Goal: Task Accomplishment & Management: Manage account settings

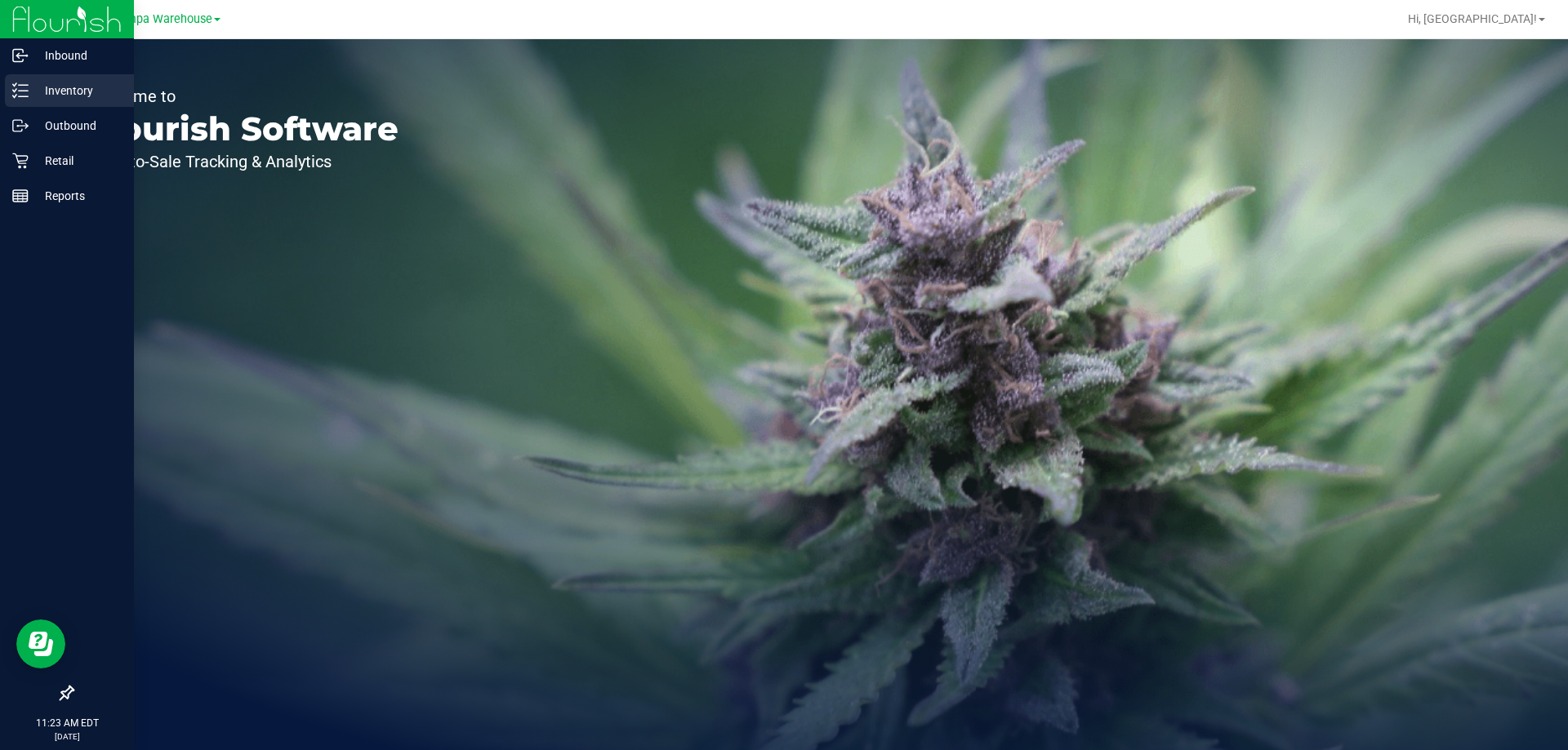
click at [55, 94] on p "Inventory" at bounding box center [77, 91] width 98 height 19
click at [68, 134] on p "Outbound" at bounding box center [77, 126] width 98 height 19
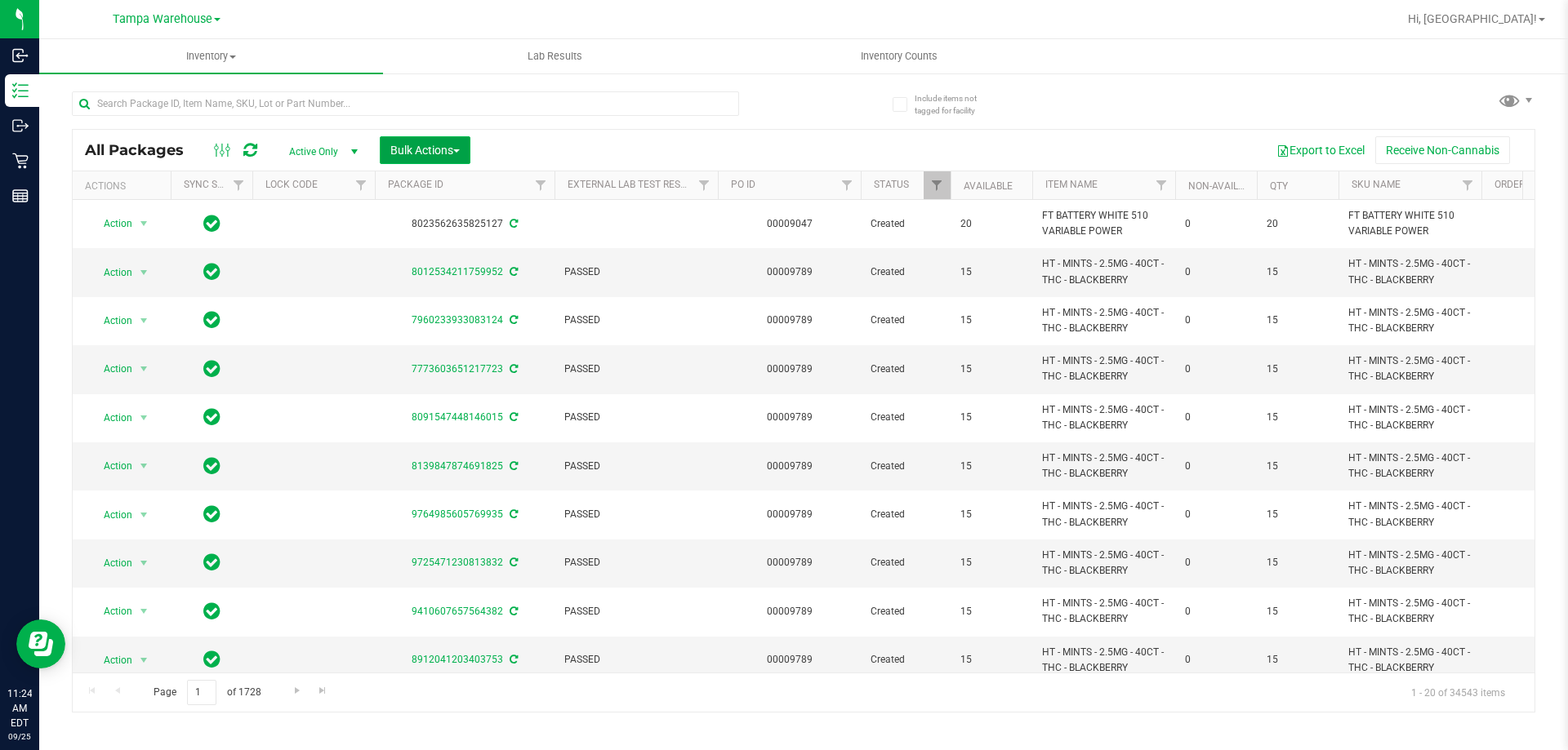
click at [452, 140] on button "Bulk Actions" at bounding box center [425, 150] width 91 height 27
click at [453, 184] on span "Add to outbound order" at bounding box center [445, 187] width 111 height 13
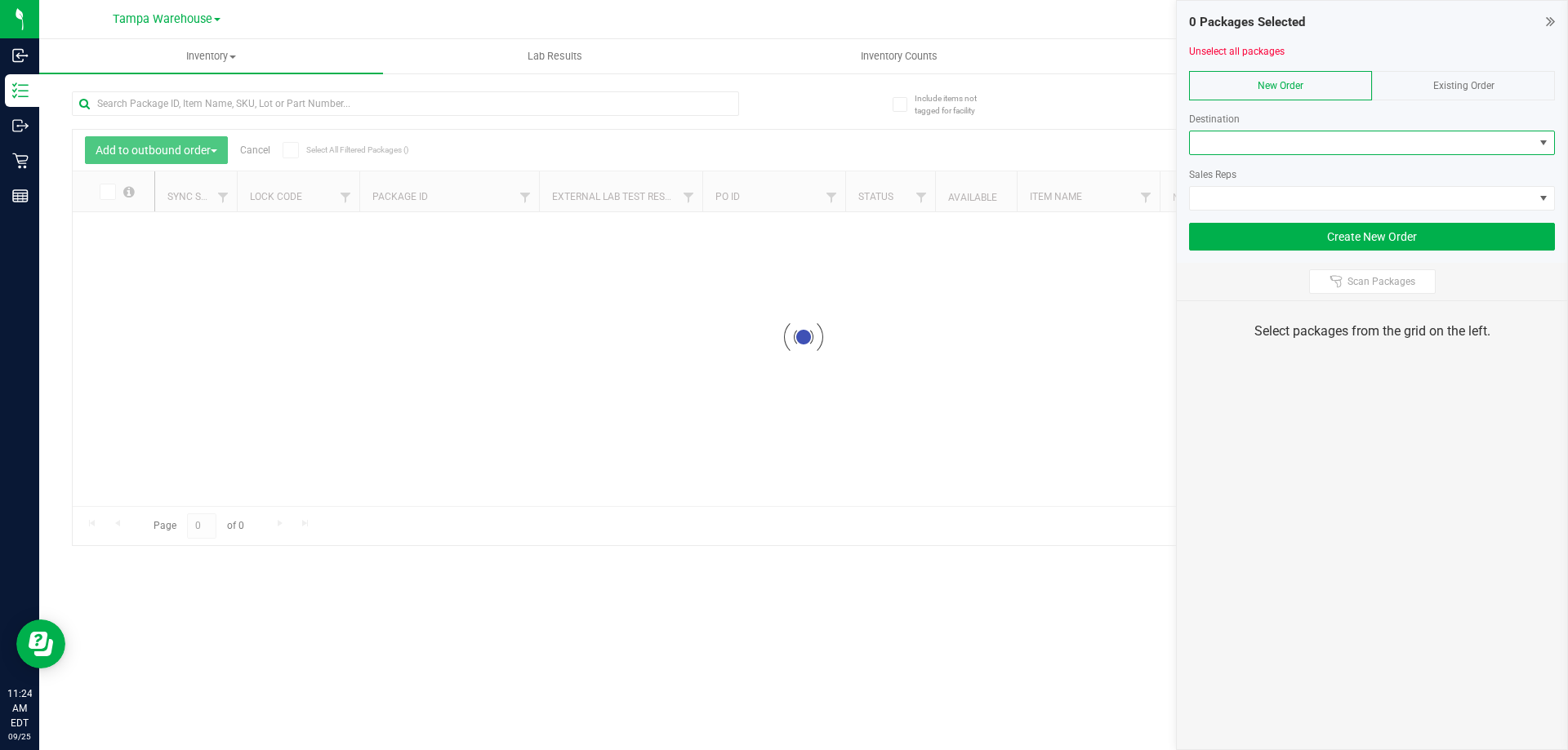
click at [1231, 137] on span at bounding box center [1362, 143] width 344 height 23
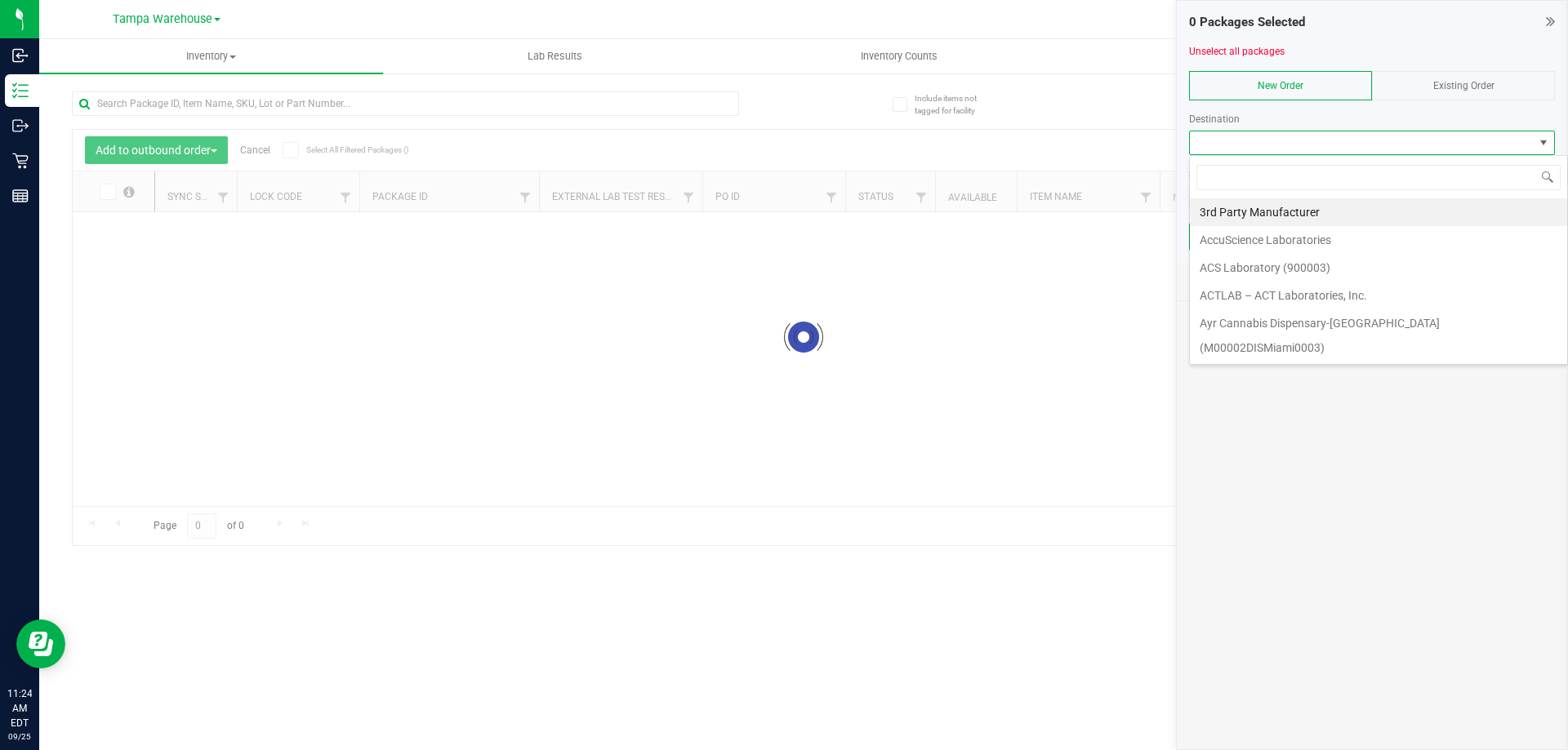
scroll to position [25, 366]
type input "jax"
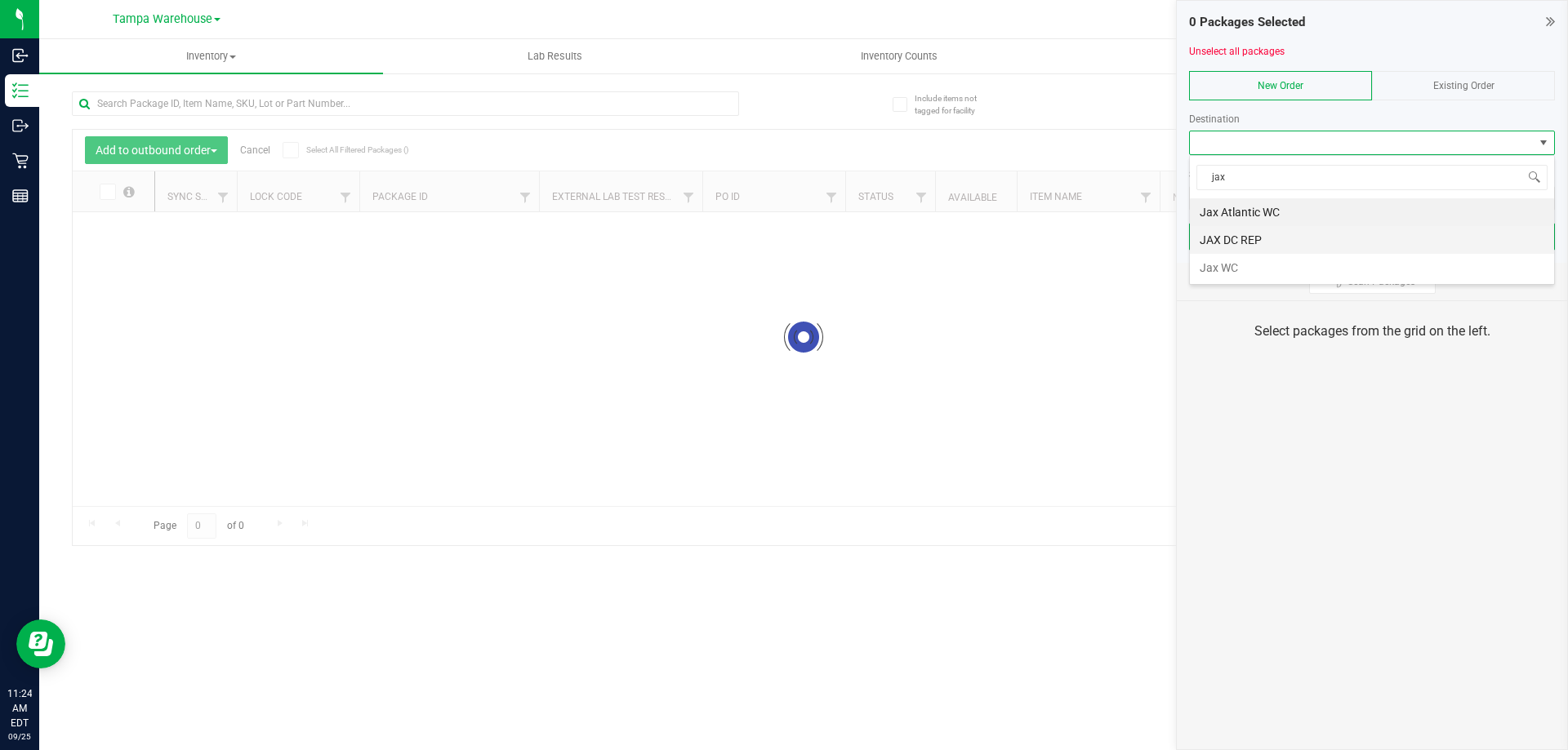
click at [1288, 240] on li "JAX DC REP" at bounding box center [1371, 240] width 364 height 27
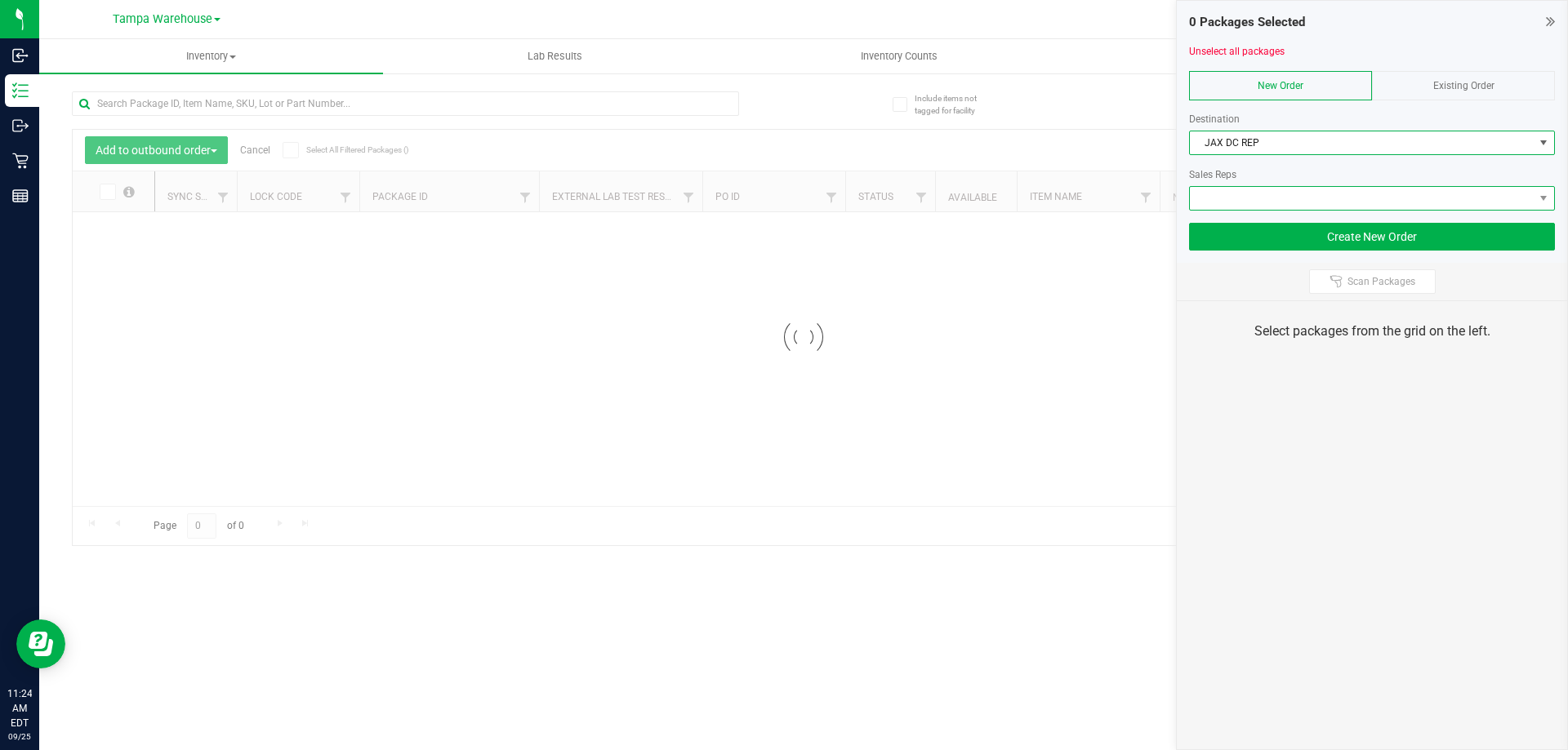
click at [1288, 198] on span at bounding box center [1362, 198] width 344 height 23
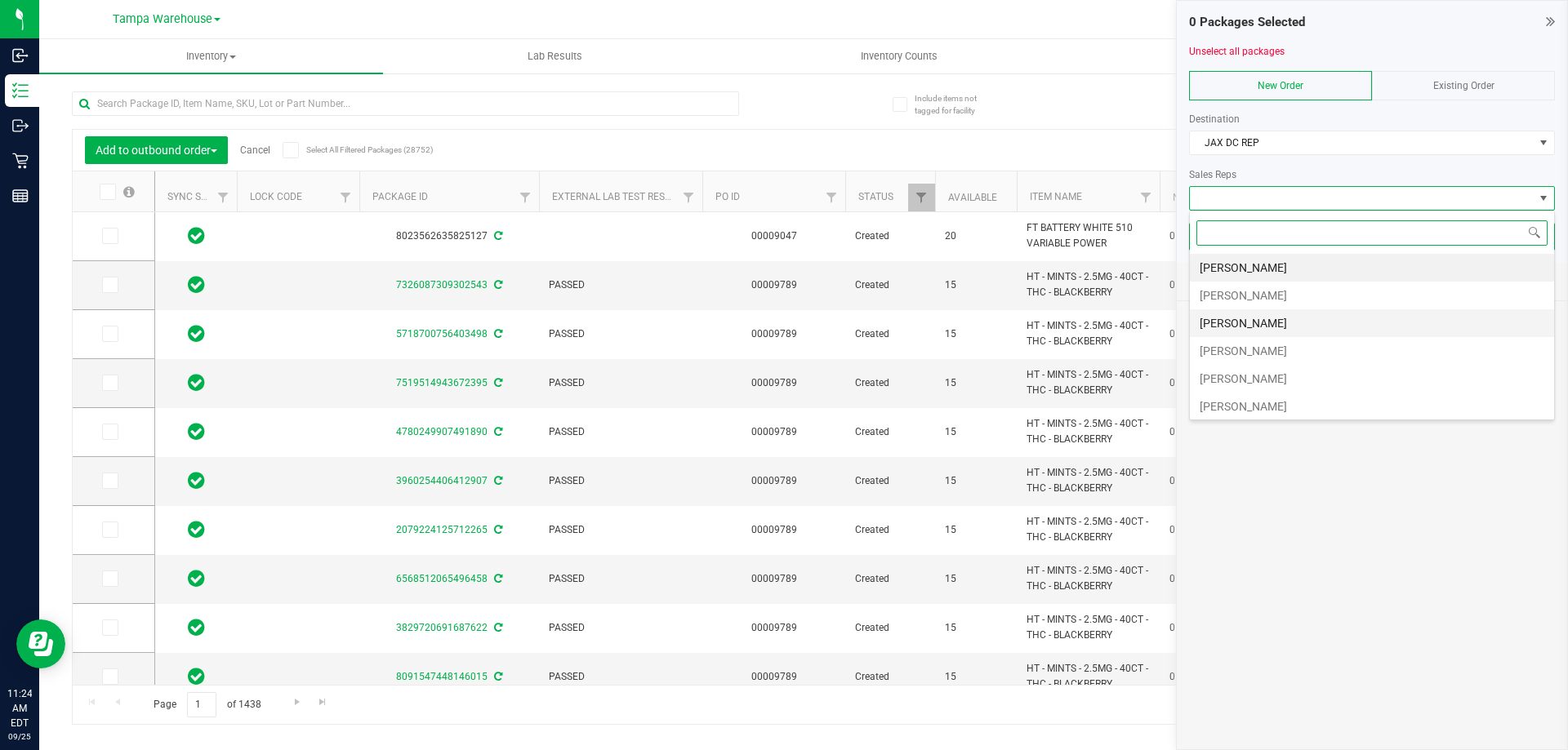
type input "[DATE]"
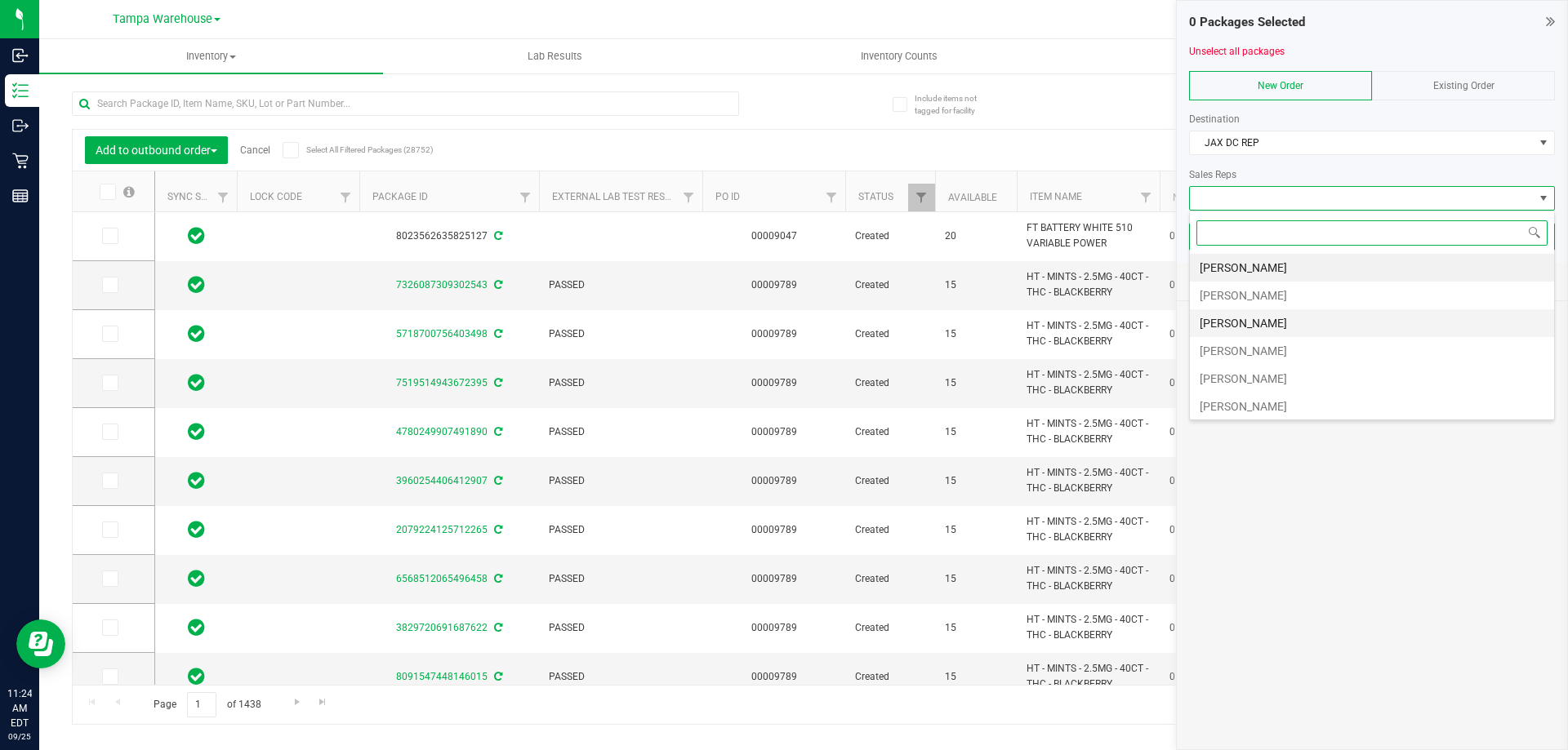
type input "[DATE]"
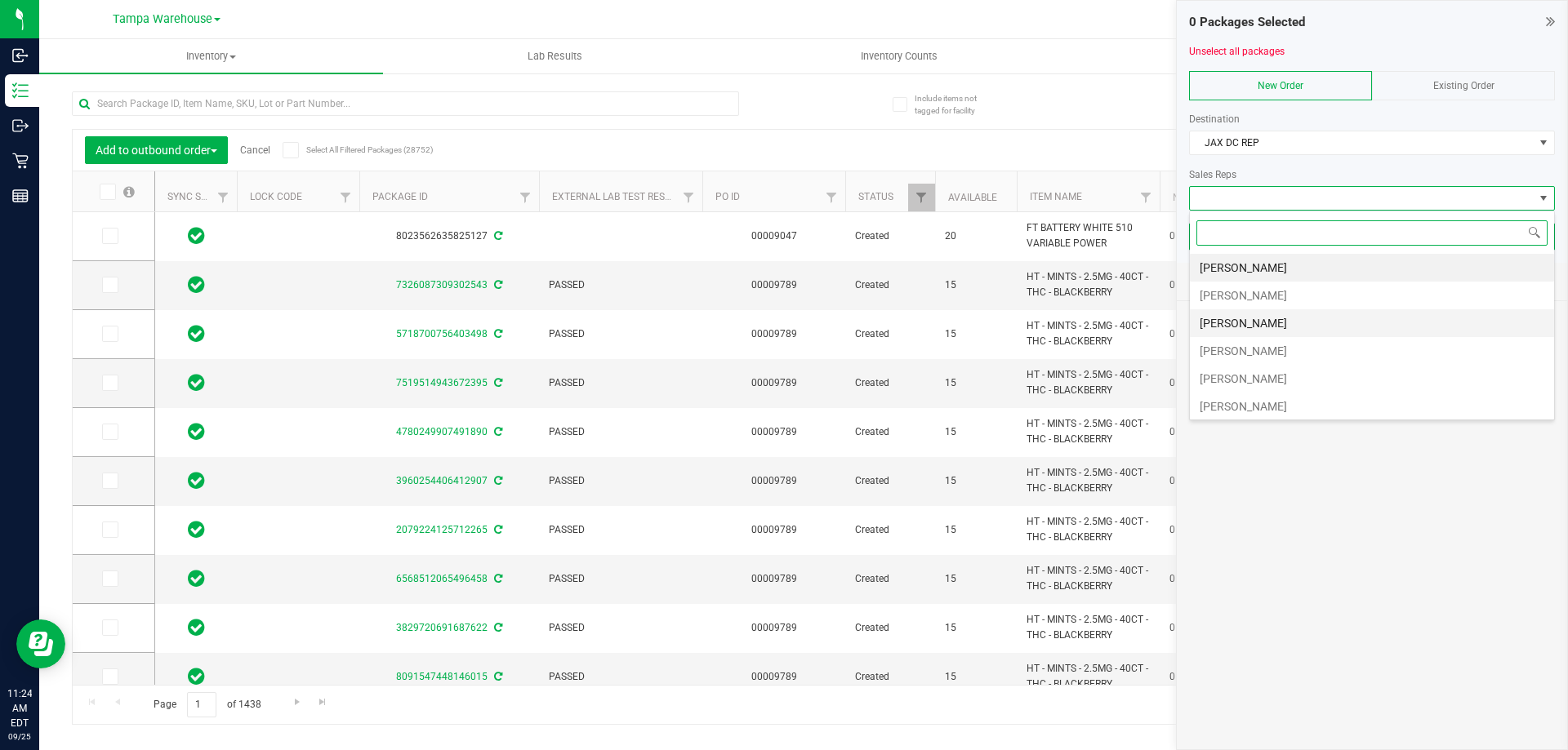
type input "[DATE]"
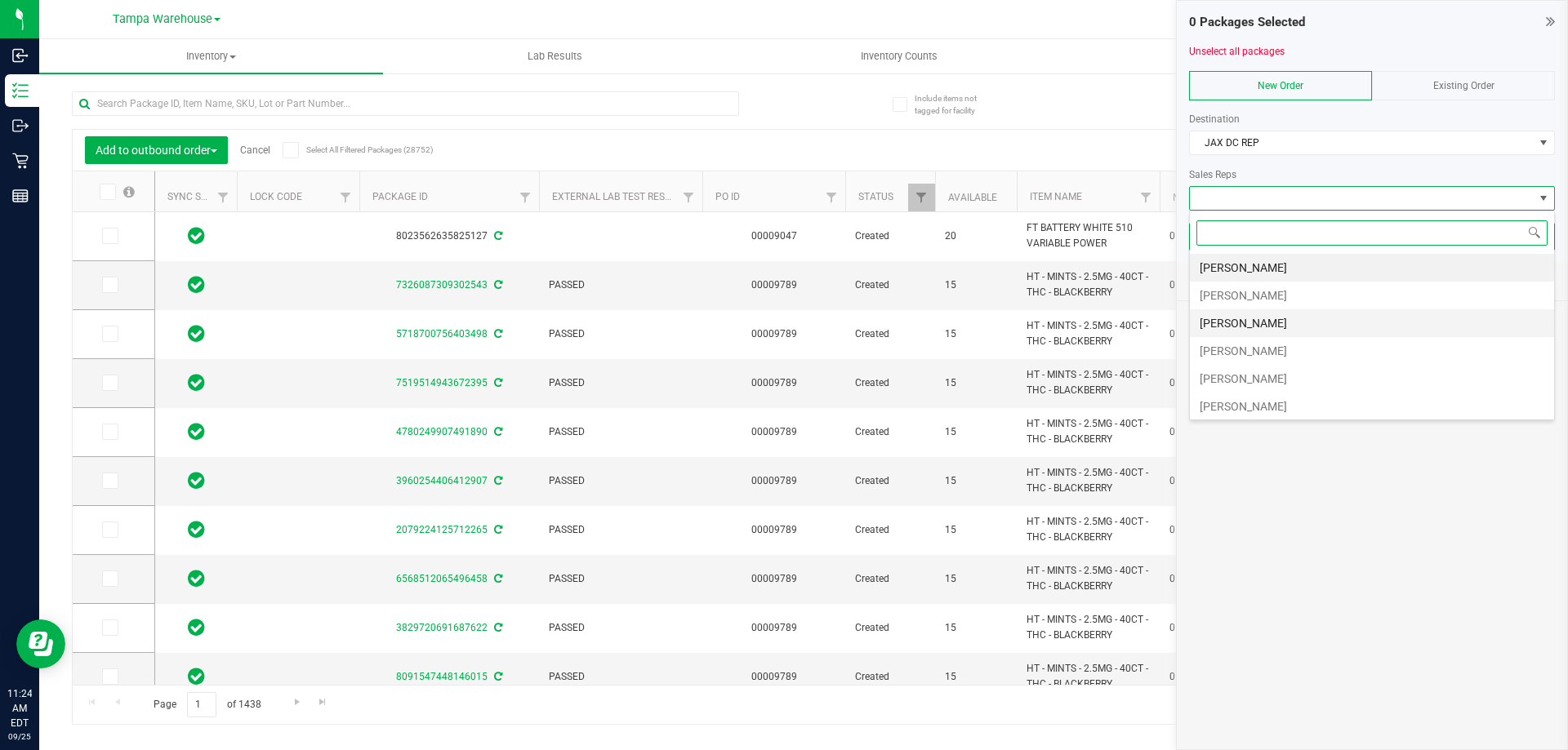
type input "[DATE]"
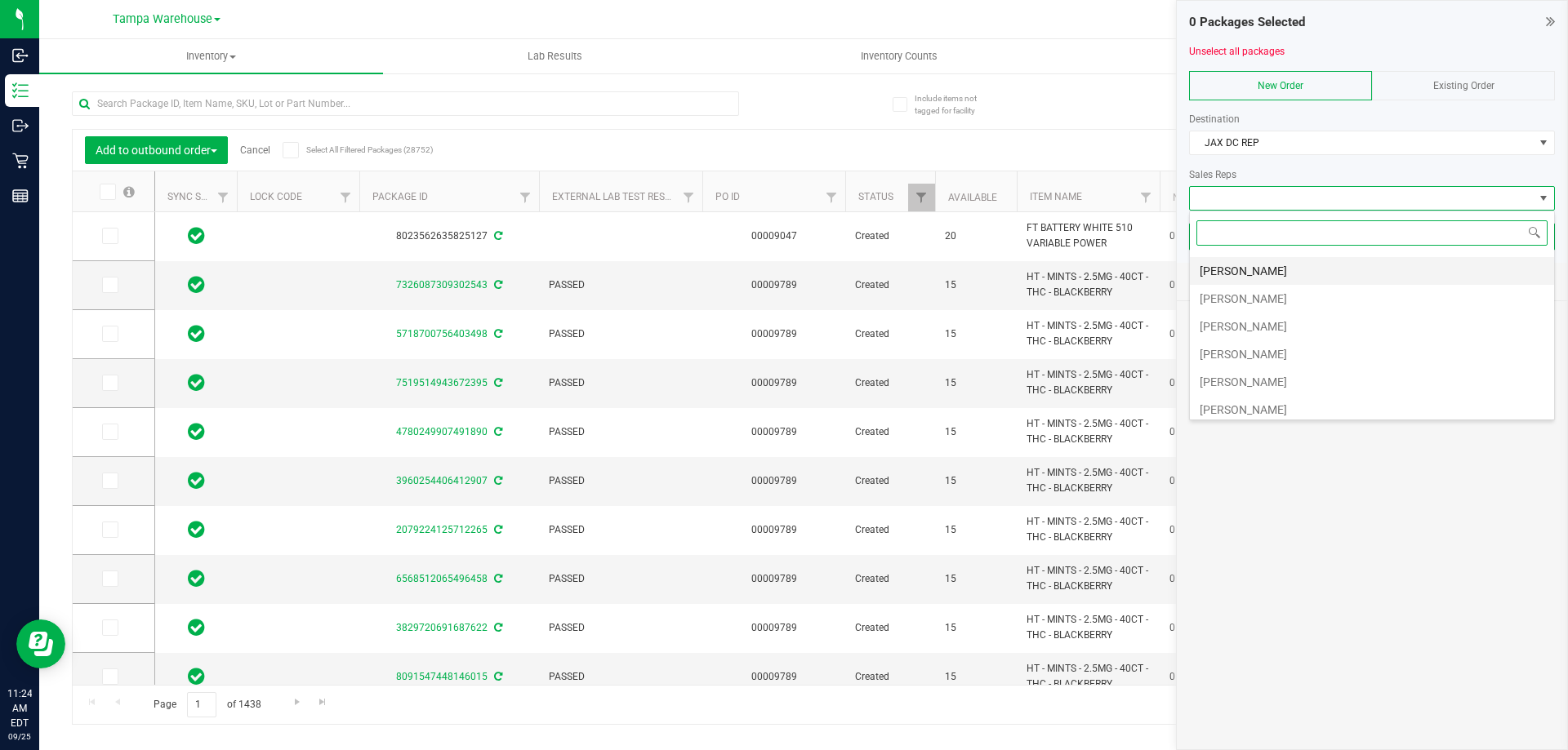
click at [1302, 265] on li "[PERSON_NAME]" at bounding box center [1371, 271] width 364 height 27
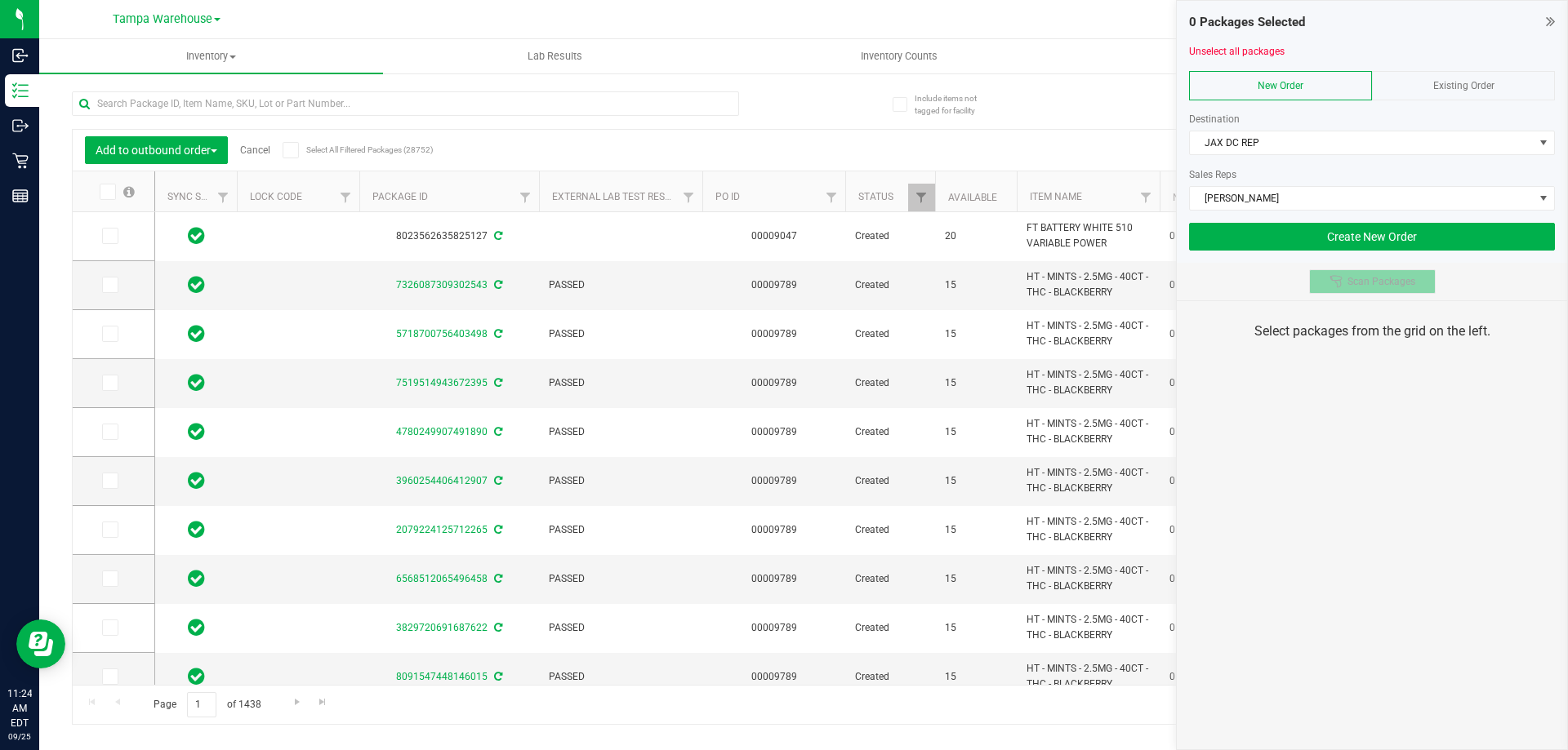
click at [1370, 275] on span "Scan Packages" at bounding box center [1381, 281] width 68 height 13
click at [1351, 562] on div "0 Packages Selected Unselect all packages New Order Existing Order Destination …" at bounding box center [1372, 375] width 392 height 750
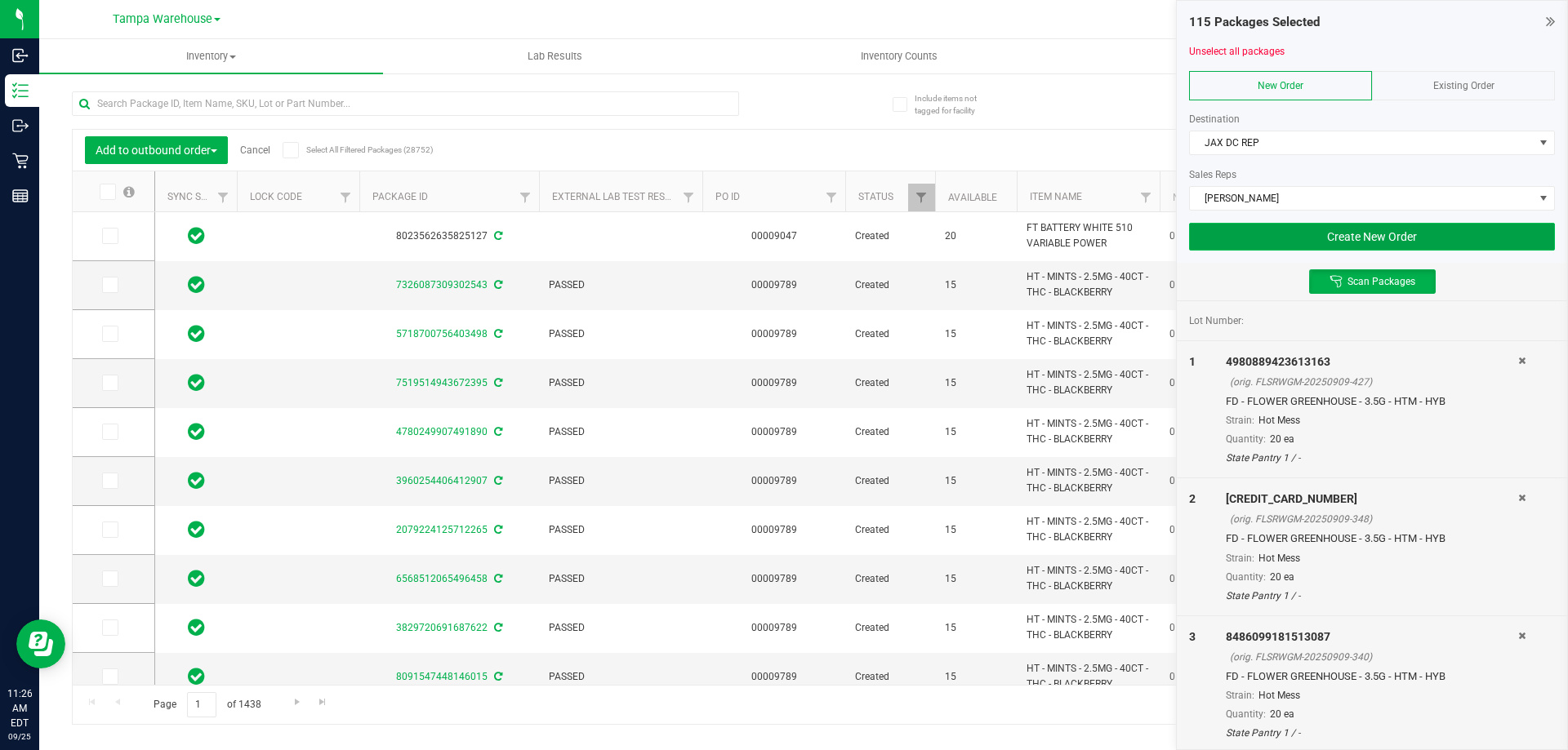
click at [1267, 231] on button "Create New Order" at bounding box center [1371, 236] width 366 height 27
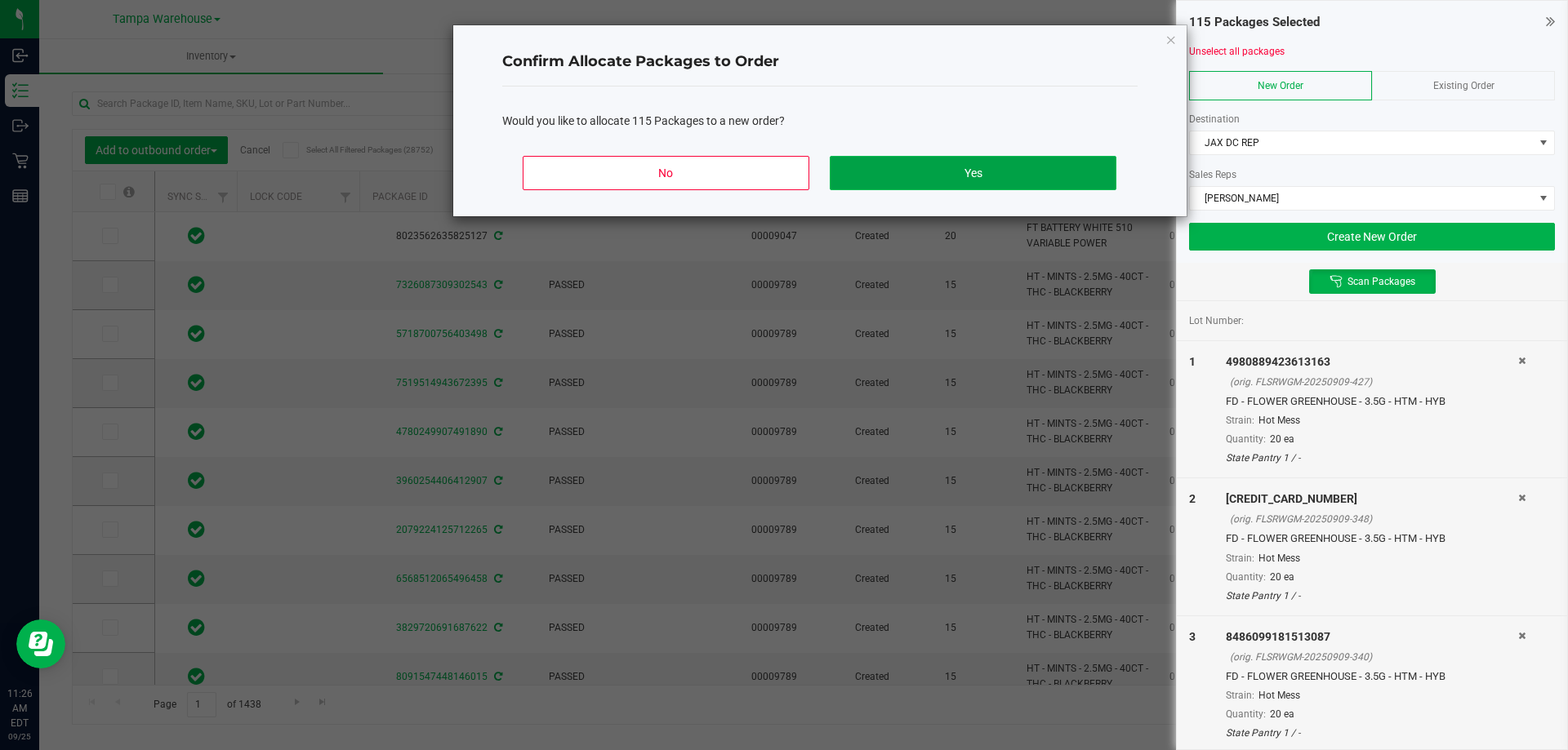
click at [1059, 183] on button "Yes" at bounding box center [973, 173] width 286 height 34
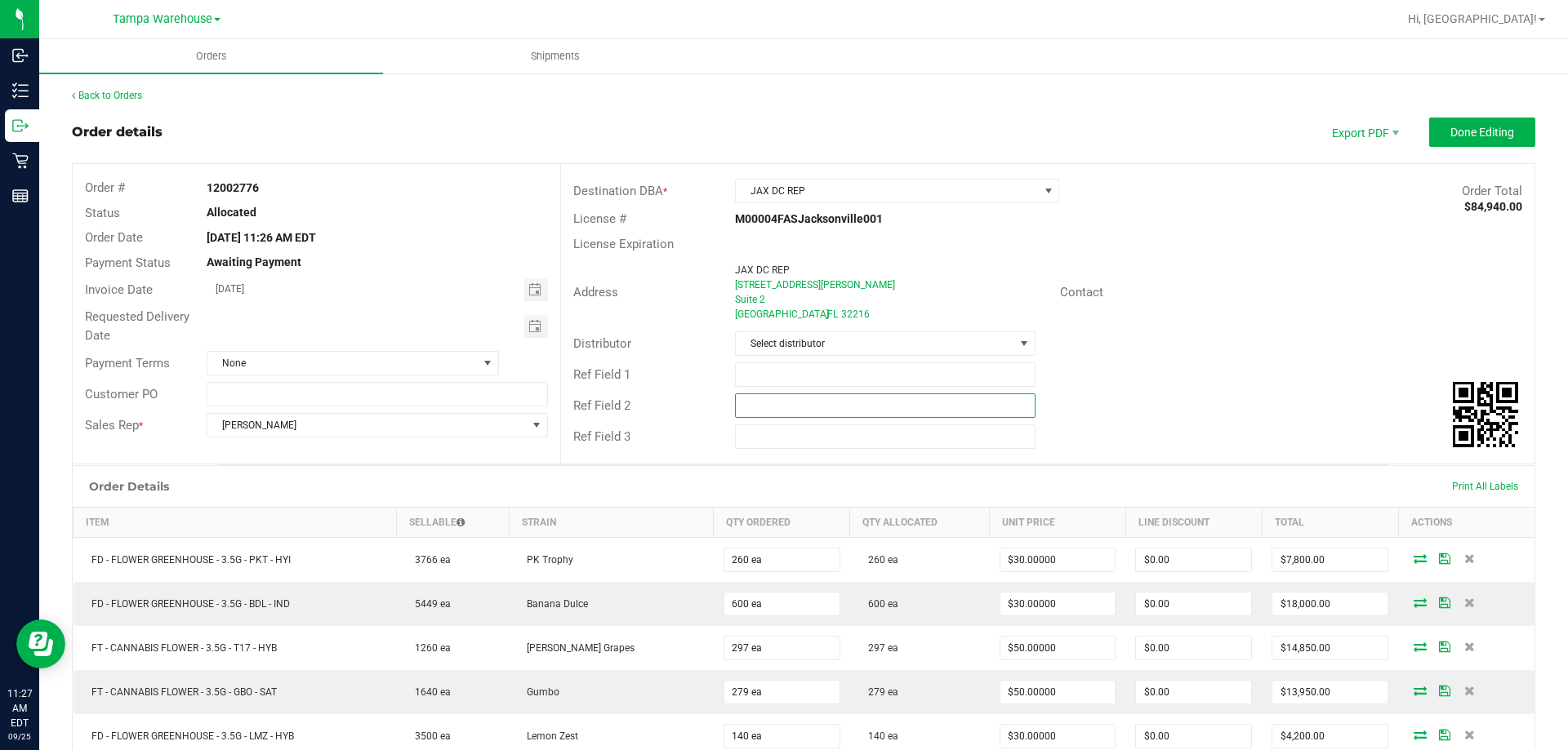
click at [788, 409] on input "text" at bounding box center [885, 405] width 300 height 25
paste input "cannabis"
type input "cannabis"
click at [774, 381] on input "text" at bounding box center [885, 375] width 300 height 25
type input "JAX DC pg7"
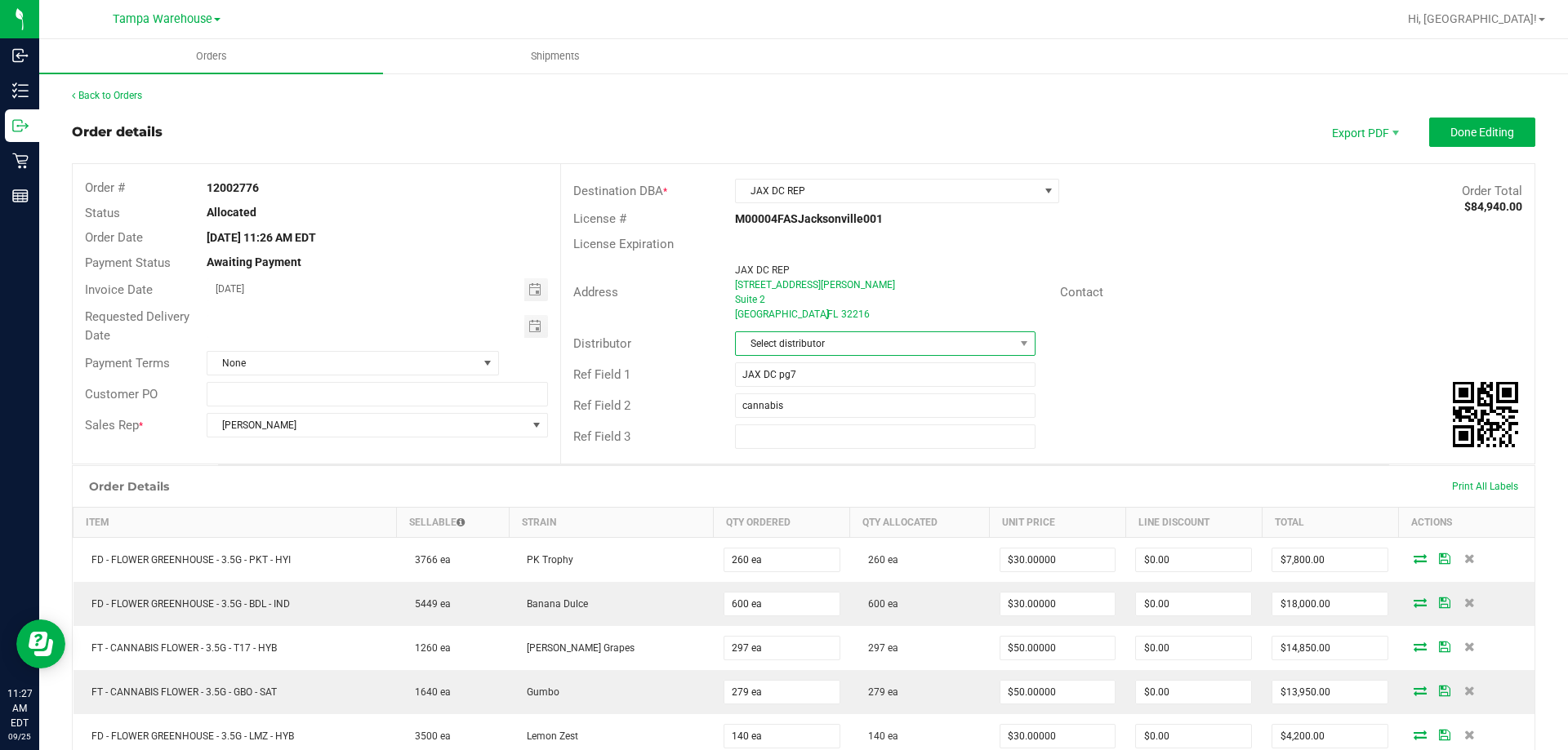
click at [889, 345] on span "Select distributor" at bounding box center [874, 344] width 278 height 23
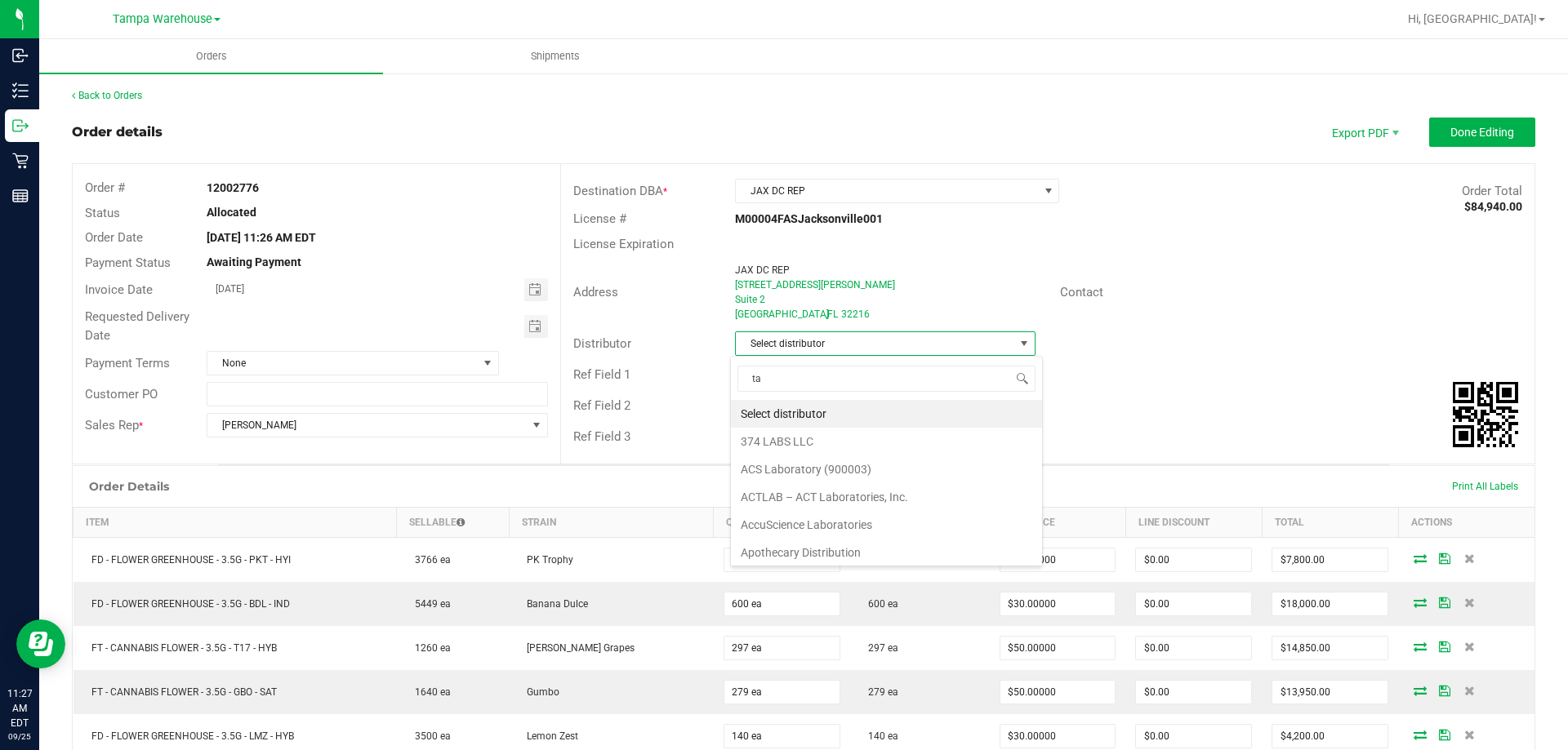
scroll to position [25, 297]
type input "tam"
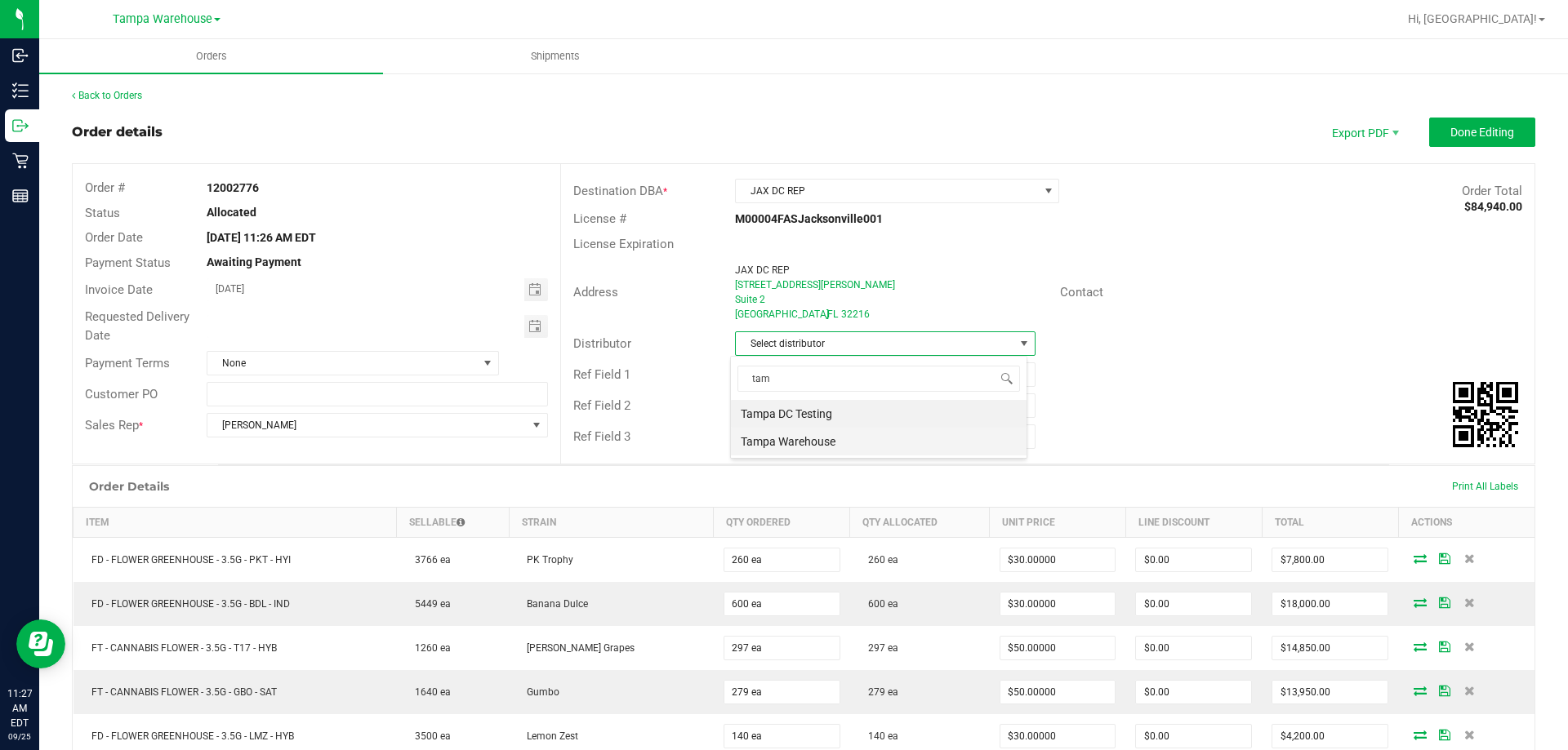
click at [803, 445] on li "Tampa Warehouse" at bounding box center [878, 441] width 295 height 27
click at [537, 327] on span "Toggle calendar" at bounding box center [534, 326] width 13 height 13
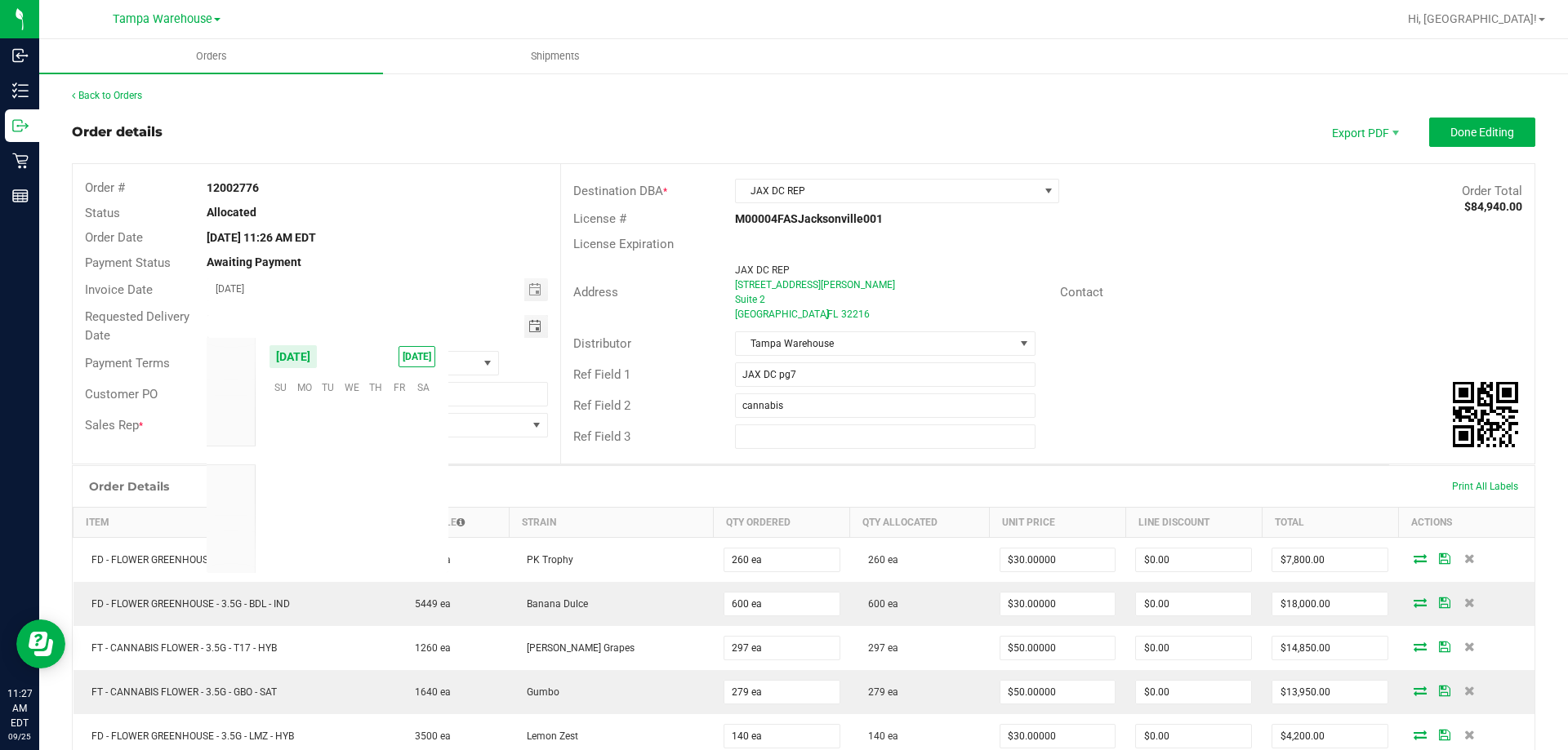
scroll to position [264699, 0]
drag, startPoint x: 385, startPoint y: 484, endPoint x: 393, endPoint y: 480, distance: 8.9
click at [385, 484] on span "25" at bounding box center [375, 486] width 24 height 26
click at [531, 323] on span "Toggle calendar" at bounding box center [534, 326] width 13 height 13
click at [403, 479] on span "26" at bounding box center [399, 486] width 24 height 26
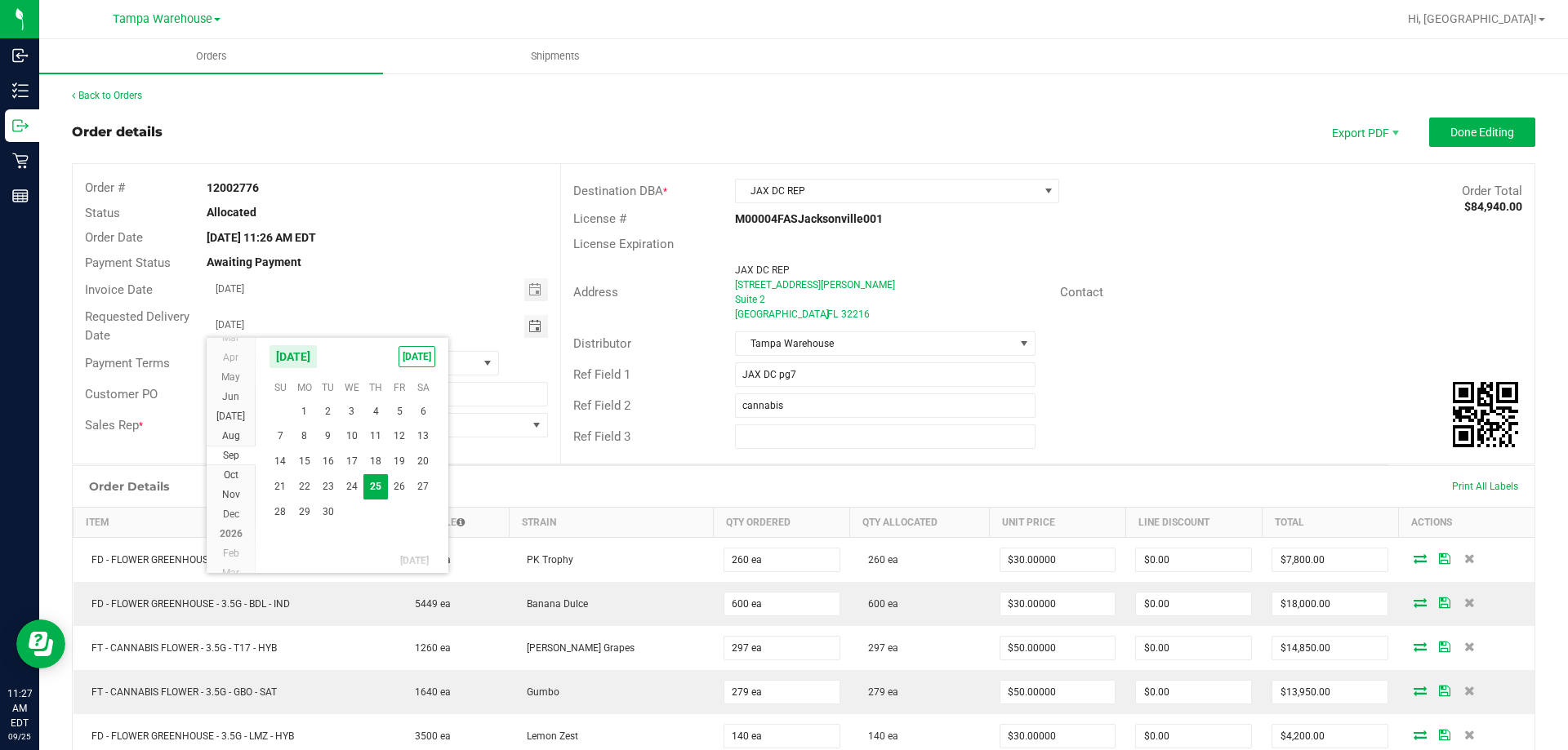
type input "[DATE]"
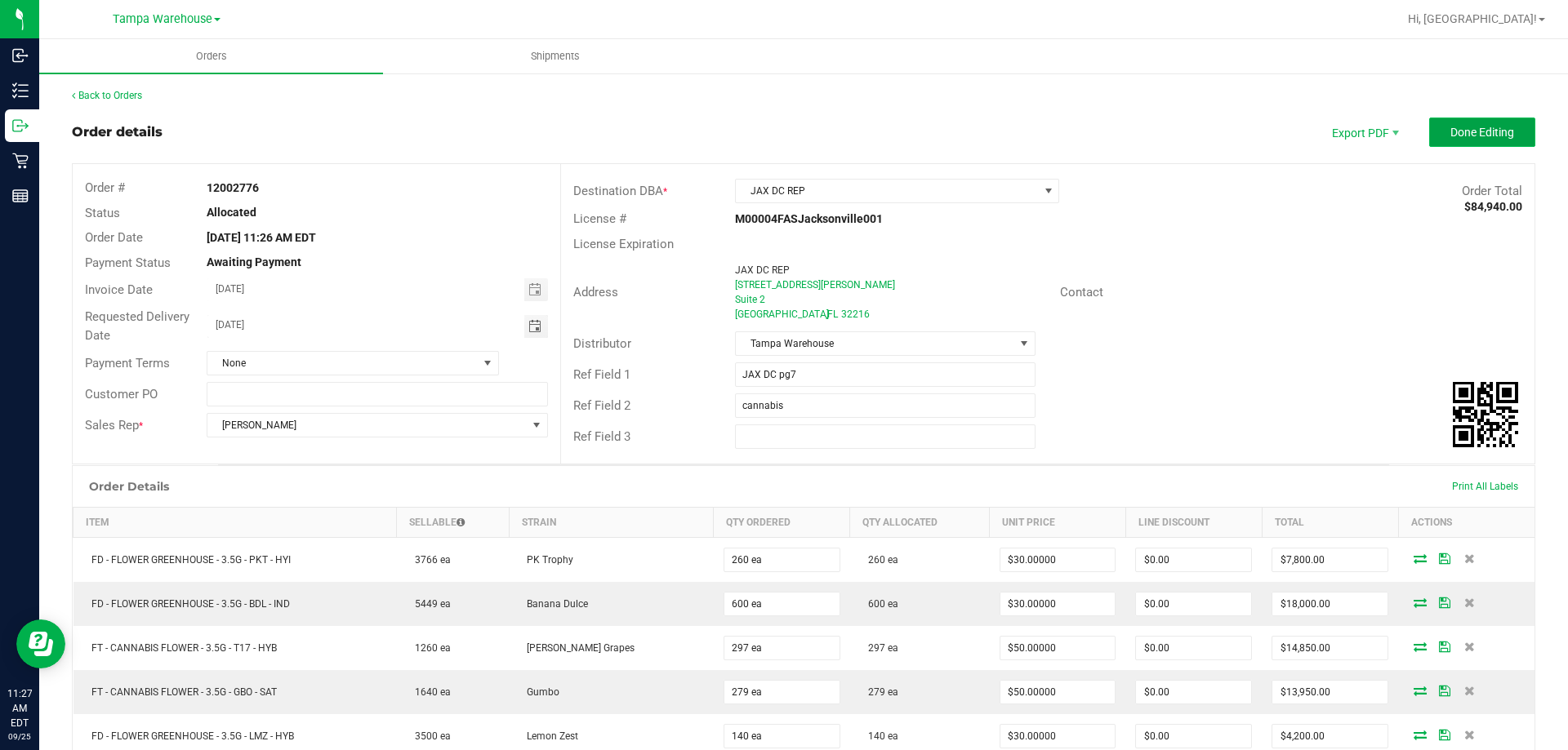
click at [1490, 131] on span "Done Editing" at bounding box center [1482, 132] width 63 height 13
